Goal: Task Accomplishment & Management: Use online tool/utility

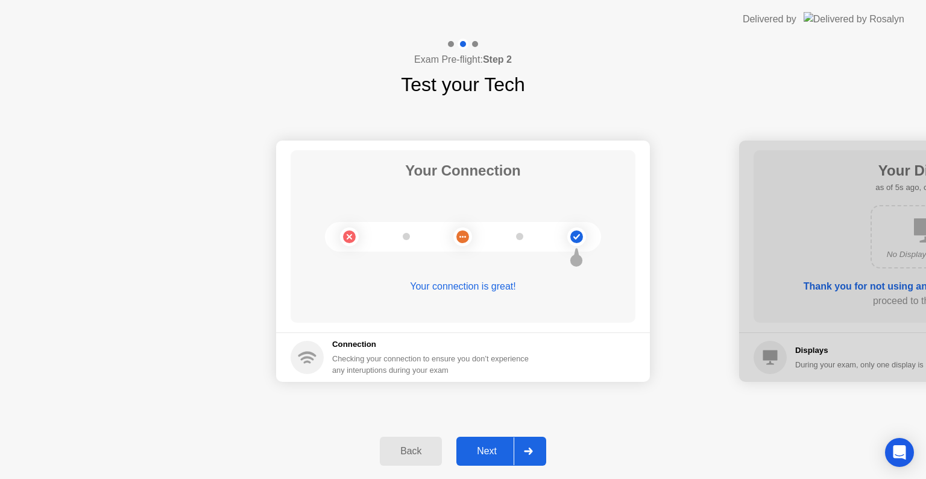
click at [477, 452] on div "Next" at bounding box center [487, 450] width 54 height 11
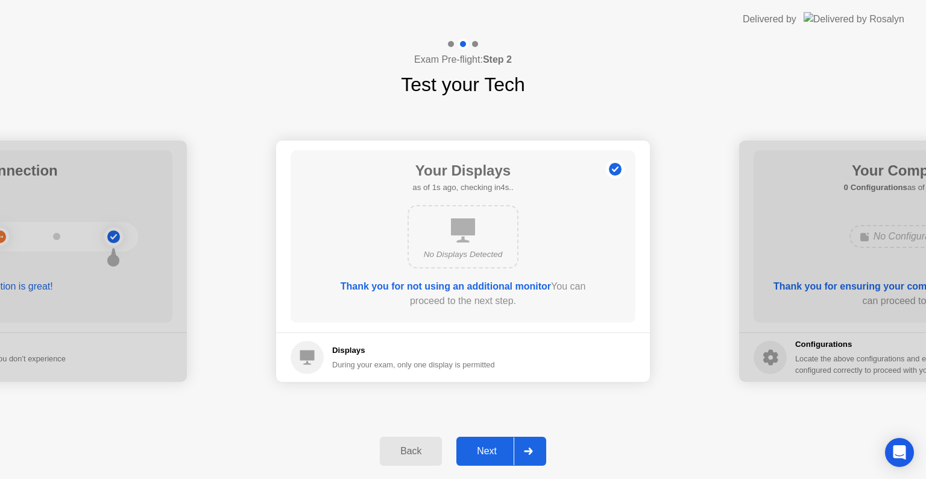
click at [477, 452] on div "Next" at bounding box center [487, 450] width 54 height 11
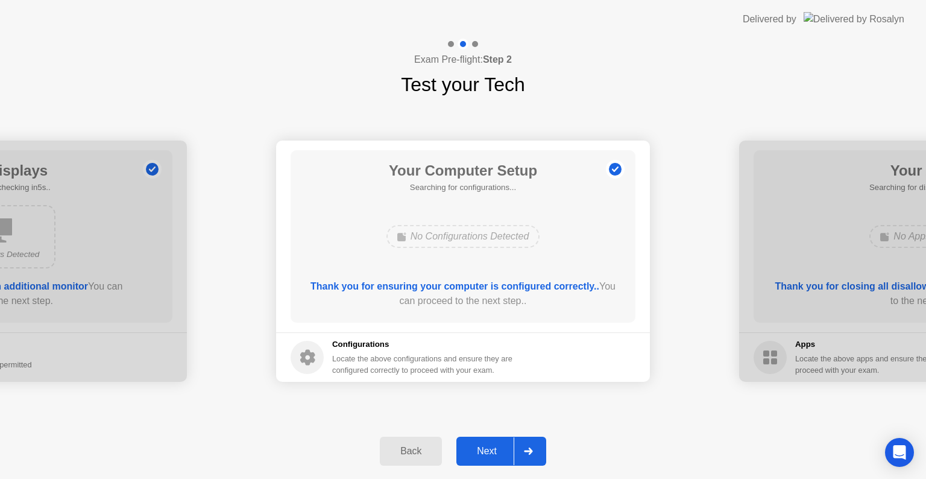
click at [477, 452] on div "Next" at bounding box center [487, 450] width 54 height 11
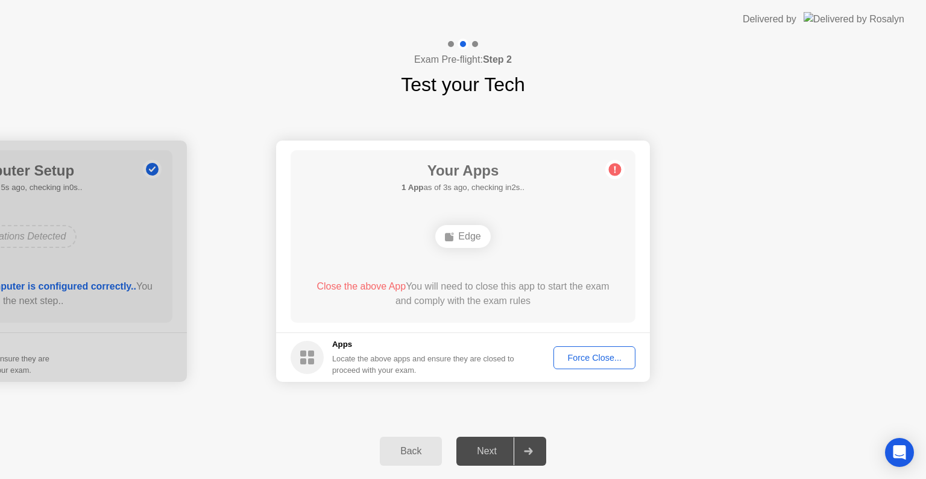
click at [369, 284] on span "Close the above App" at bounding box center [360, 286] width 89 height 10
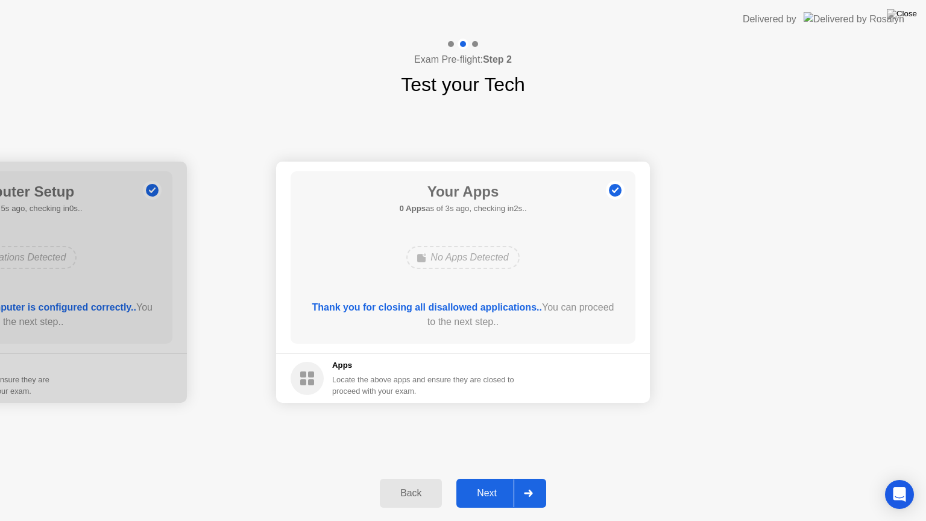
click at [480, 478] on button "Next" at bounding box center [501, 493] width 90 height 29
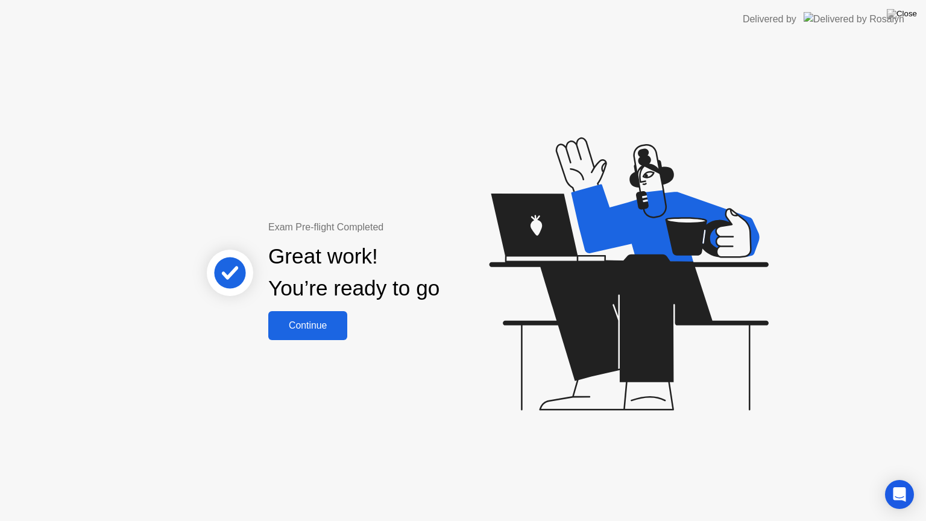
click at [326, 333] on button "Continue" at bounding box center [307, 325] width 79 height 29
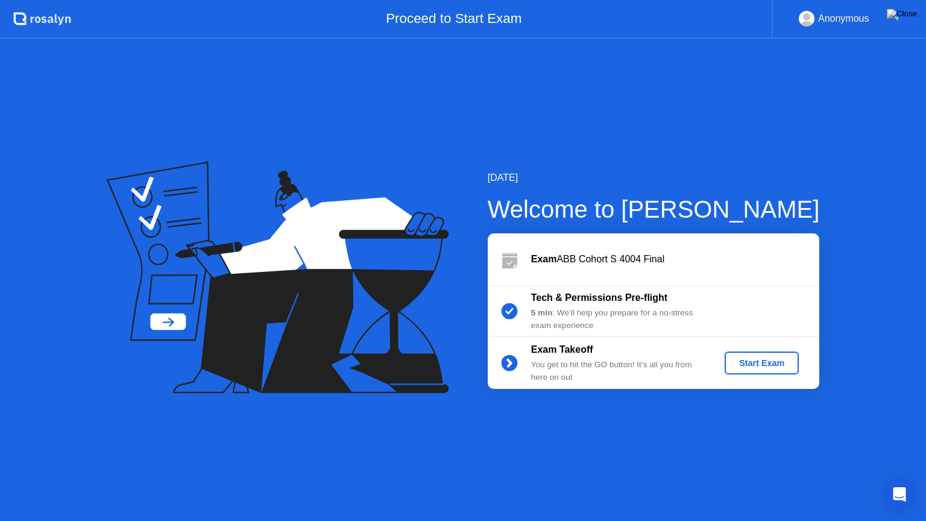
click at [738, 367] on div "Start Exam" at bounding box center [761, 363] width 64 height 10
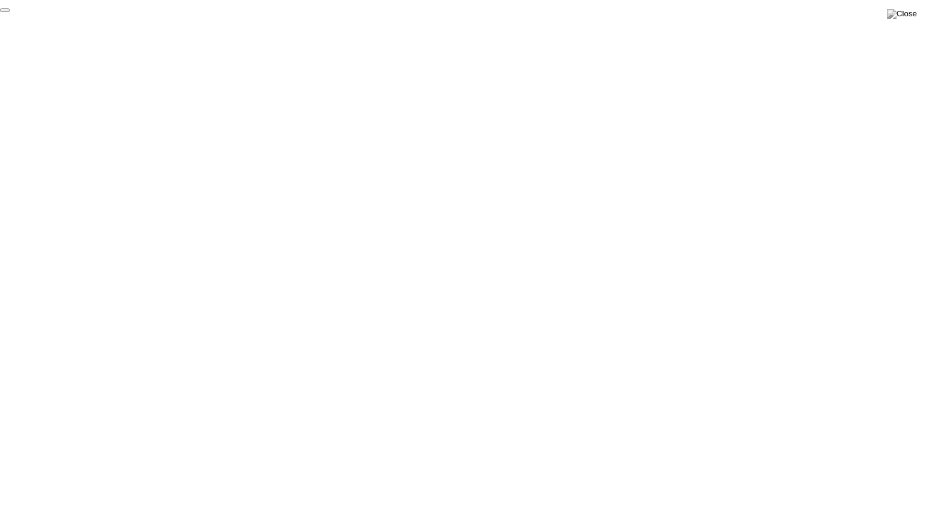
click div "End Proctoring Session"
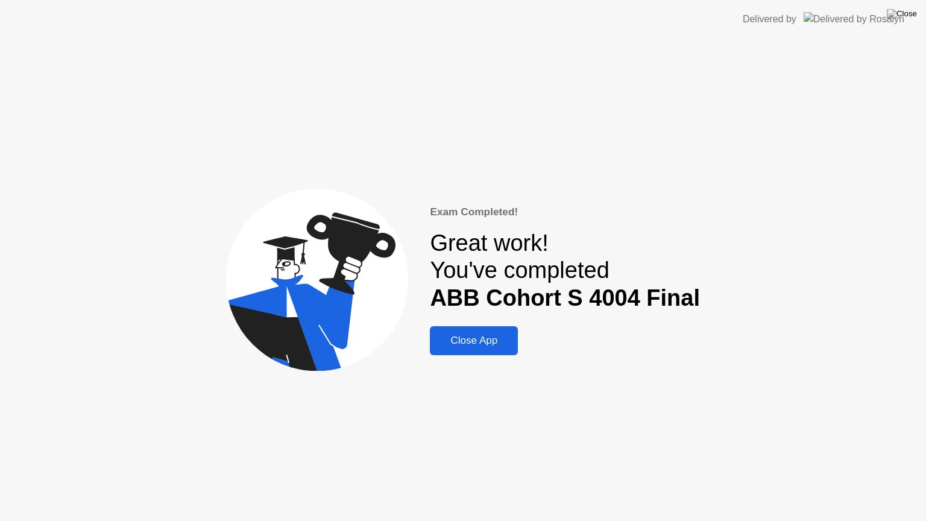
click at [494, 335] on div "Close App" at bounding box center [473, 341] width 81 height 12
